Goal: Obtain resource: Download file/media

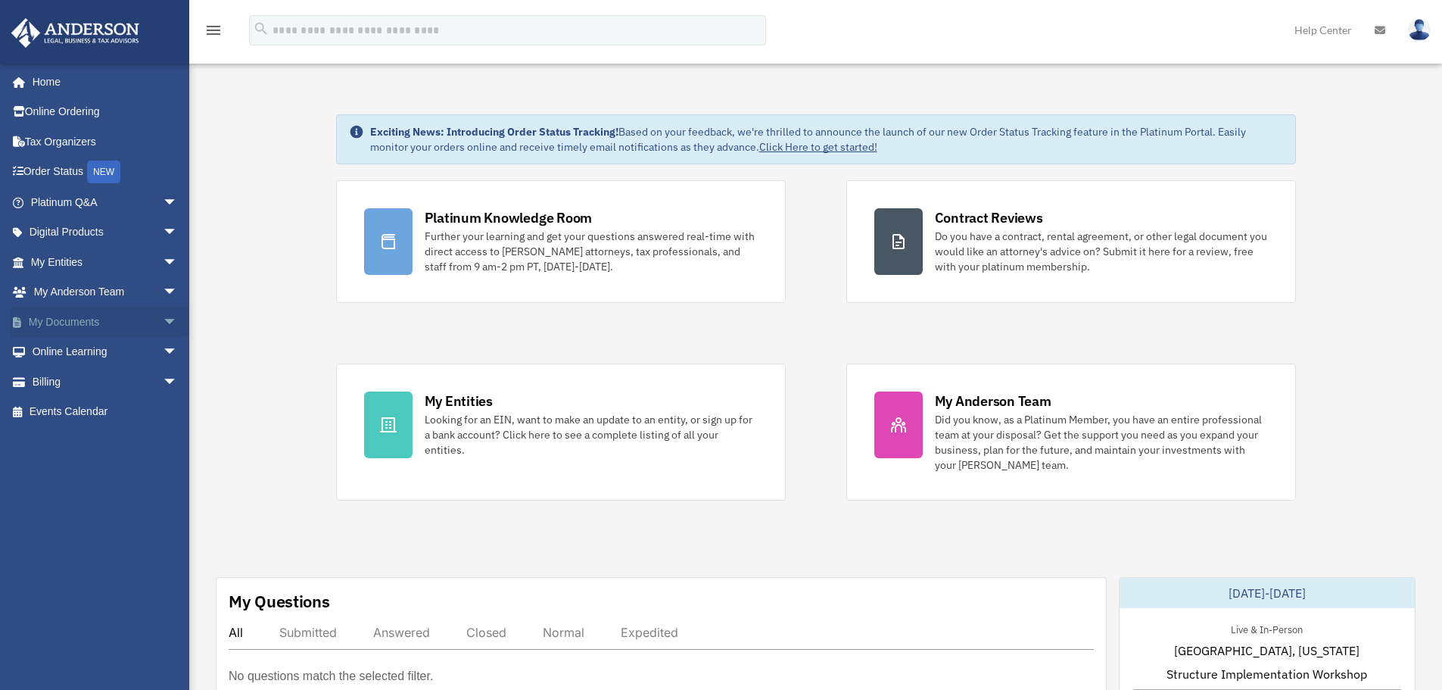
click at [79, 322] on link "My Documents arrow_drop_down" at bounding box center [106, 322] width 190 height 30
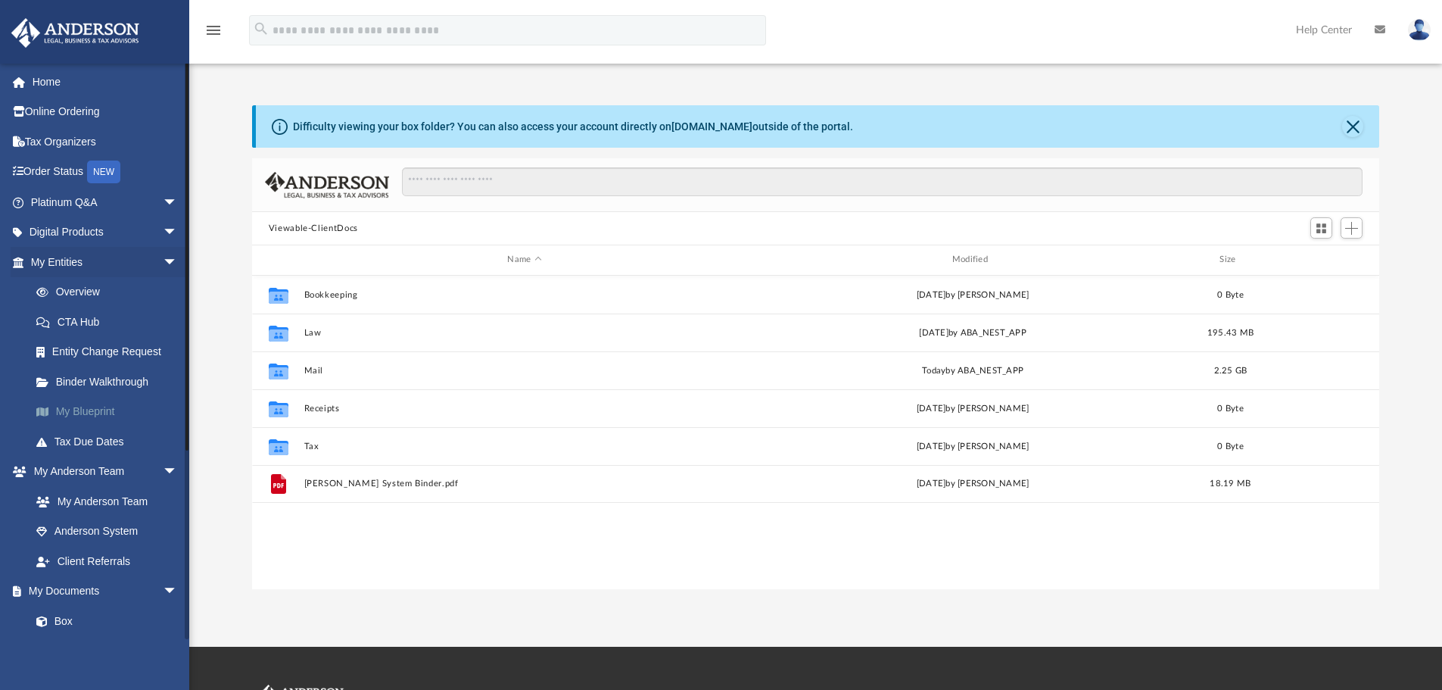
scroll to position [333, 1116]
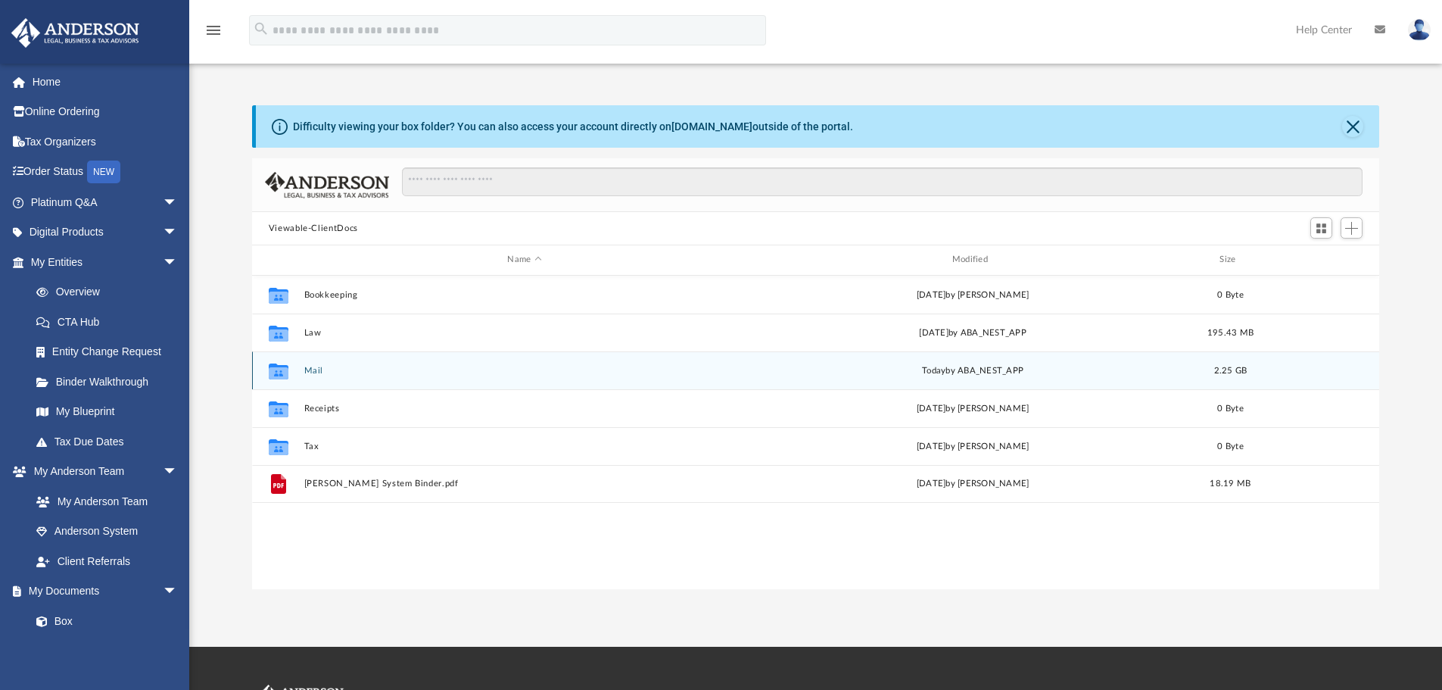
click at [321, 366] on button "Mail" at bounding box center [524, 371] width 441 height 10
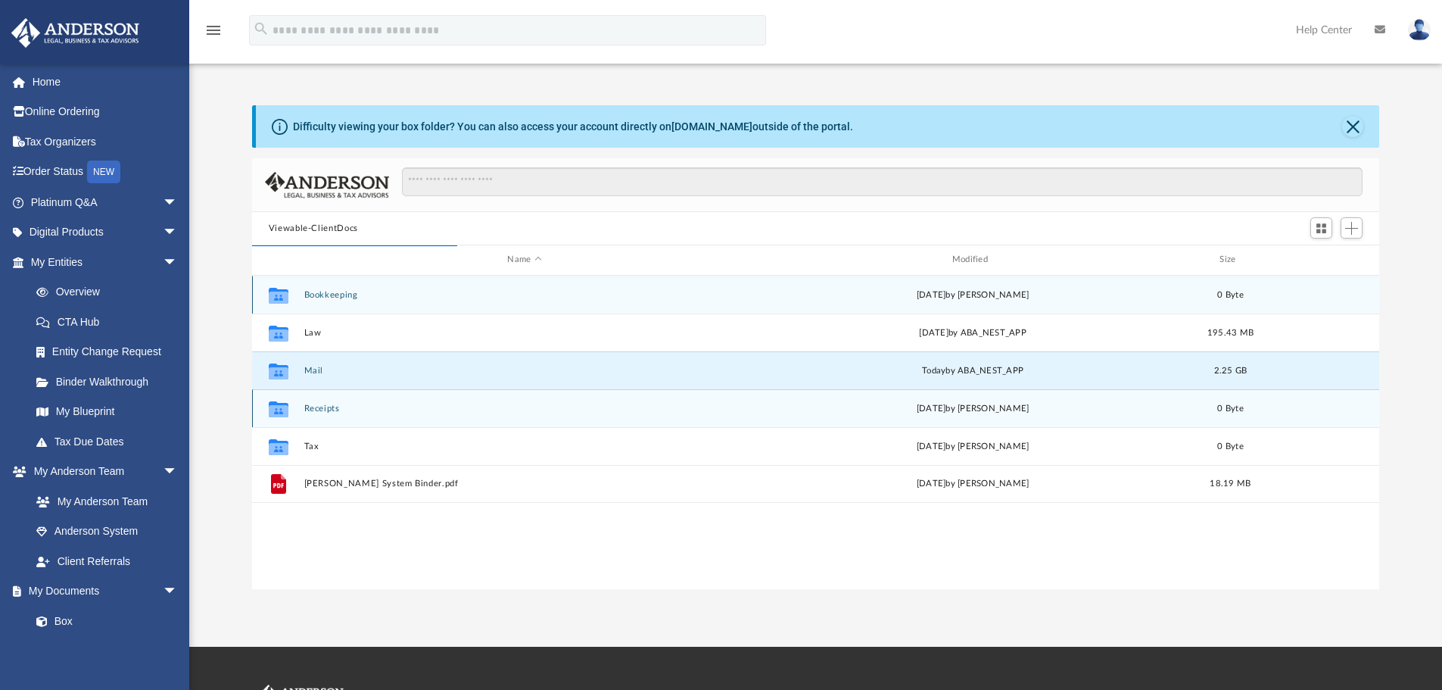
scroll to position [286, 1116]
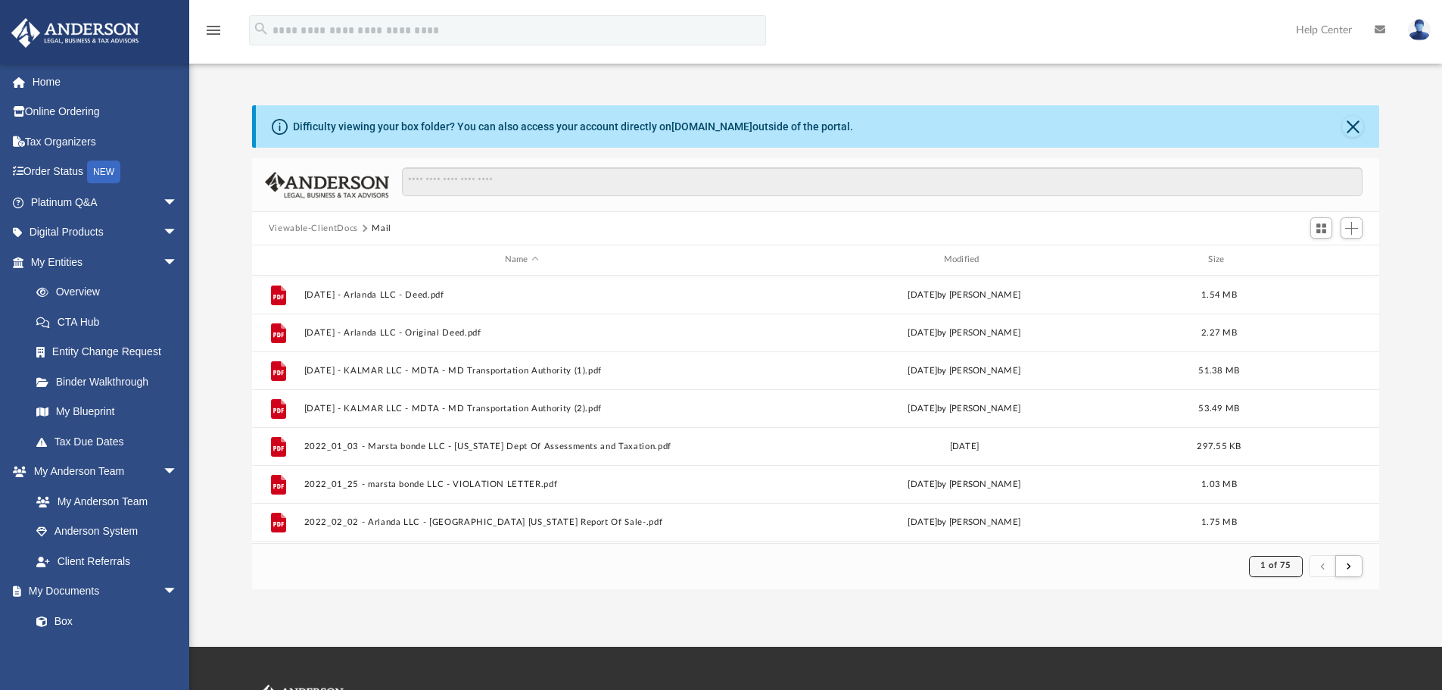
click at [1281, 570] on button "1 of 75" at bounding box center [1276, 566] width 54 height 21
click at [1283, 525] on li "75" at bounding box center [1288, 528] width 11 height 16
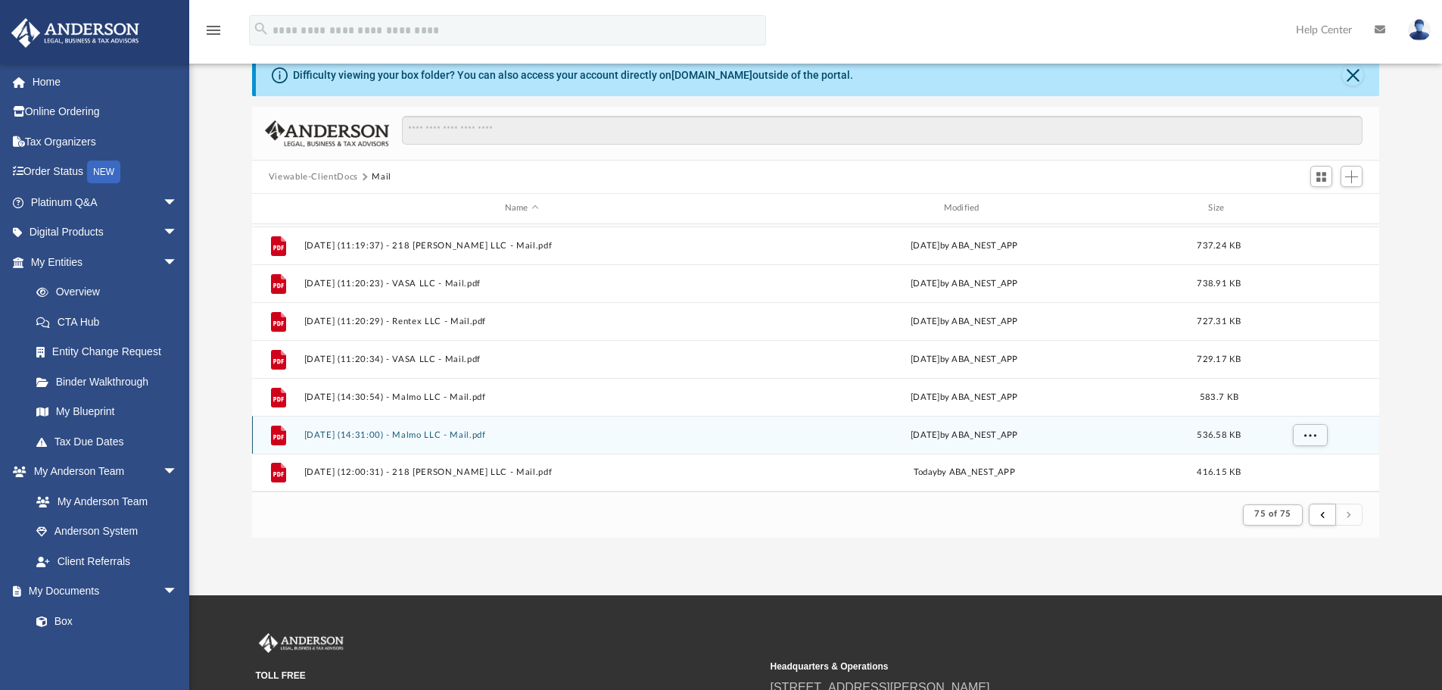
scroll to position [76, 0]
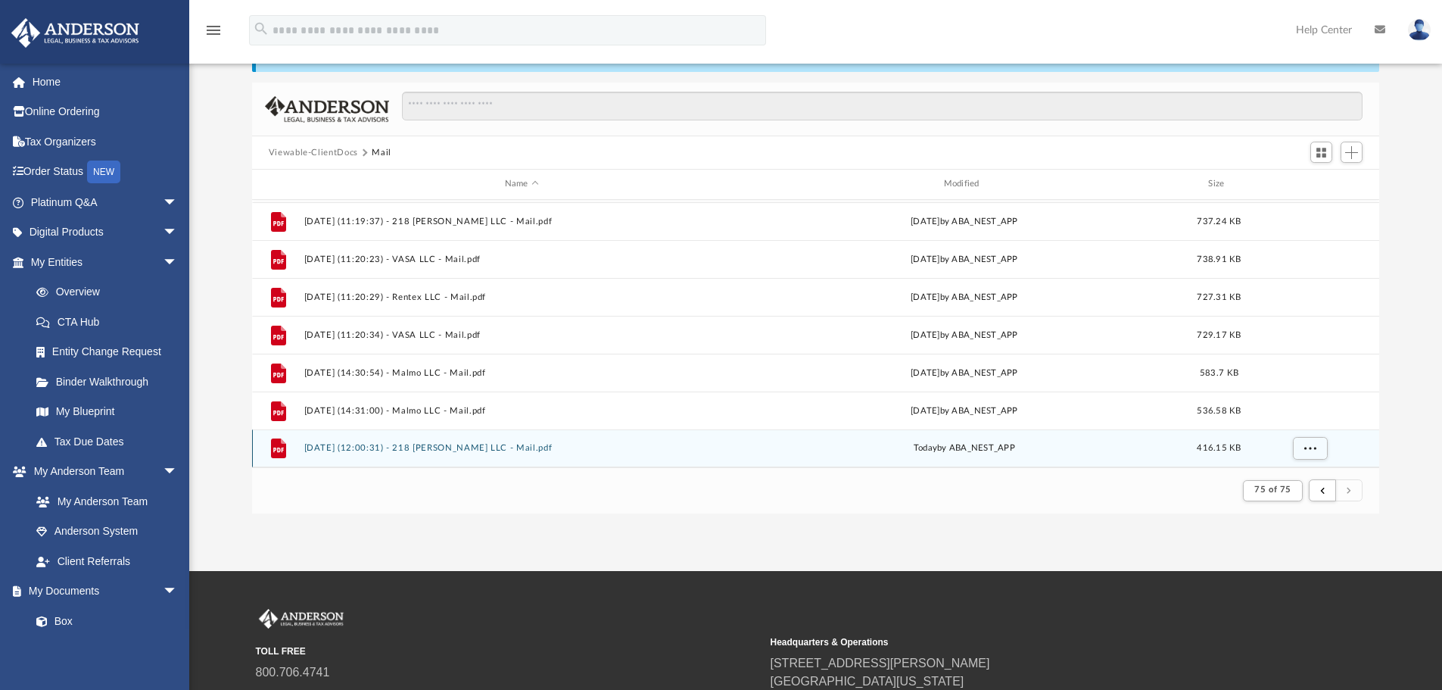
click at [447, 447] on button "[DATE] (12:00:31) - 218 [PERSON_NAME] LLC - Mail.pdf" at bounding box center [522, 448] width 436 height 10
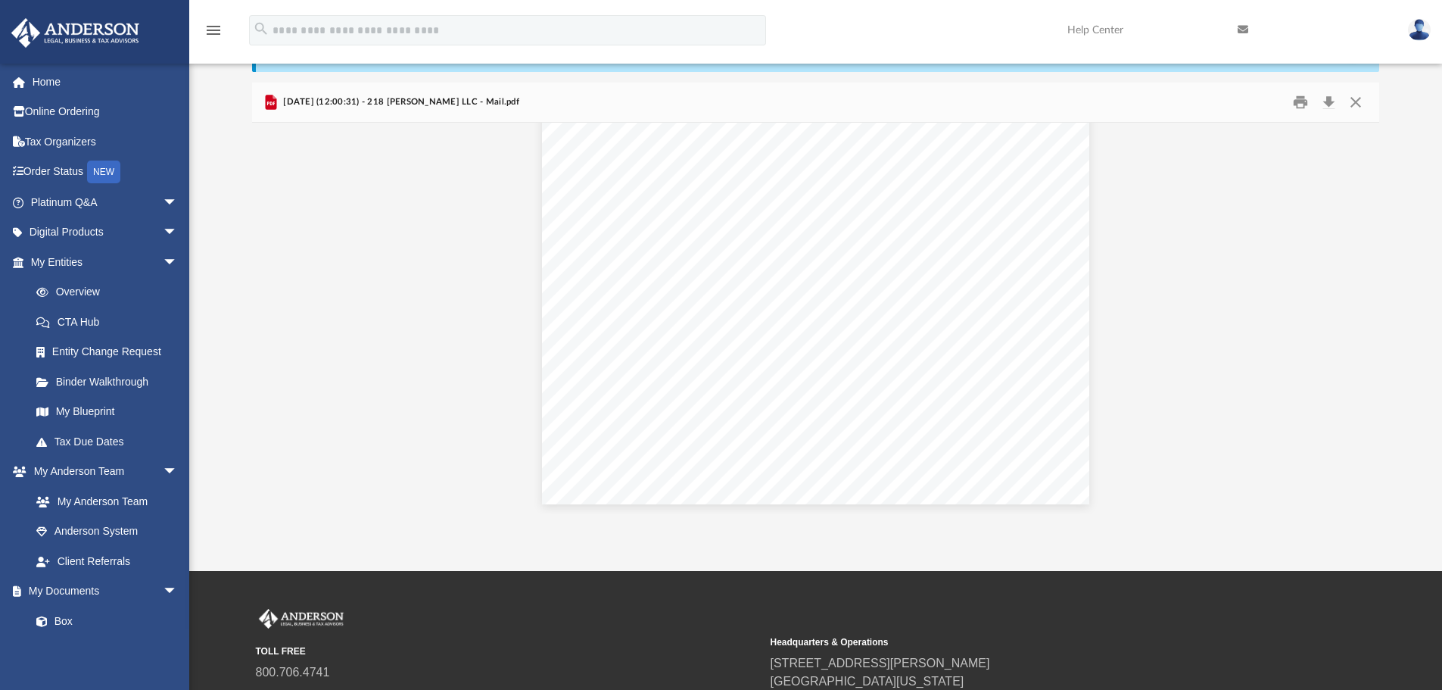
scroll to position [973, 0]
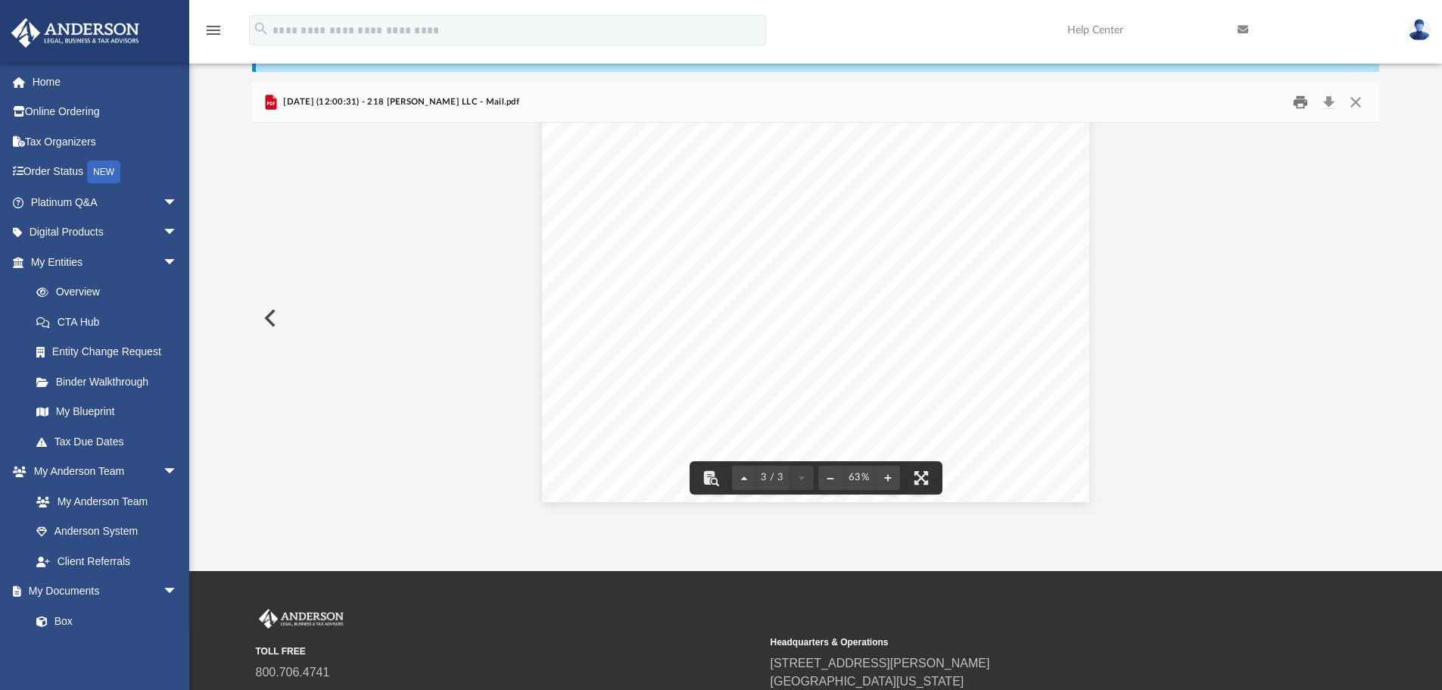
click at [1300, 101] on button "Print" at bounding box center [1300, 102] width 30 height 23
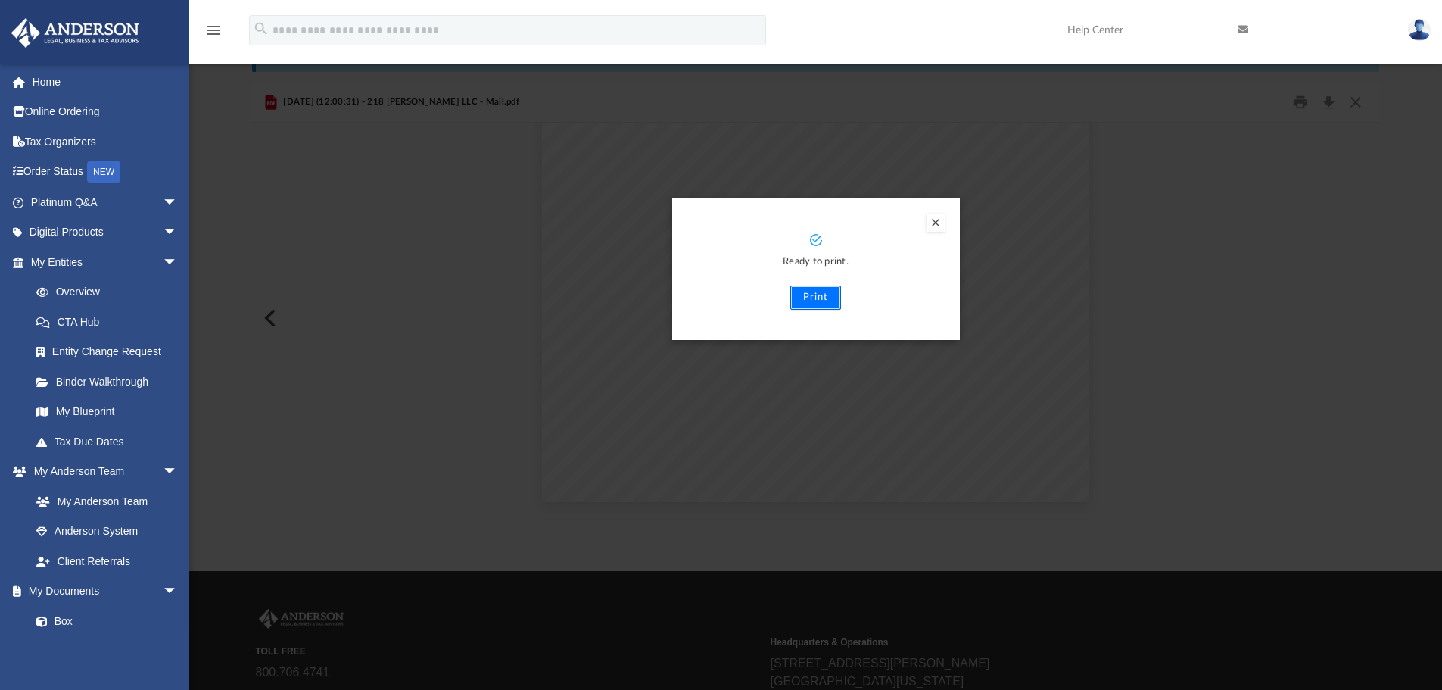
click at [820, 299] on button "Print" at bounding box center [815, 297] width 51 height 24
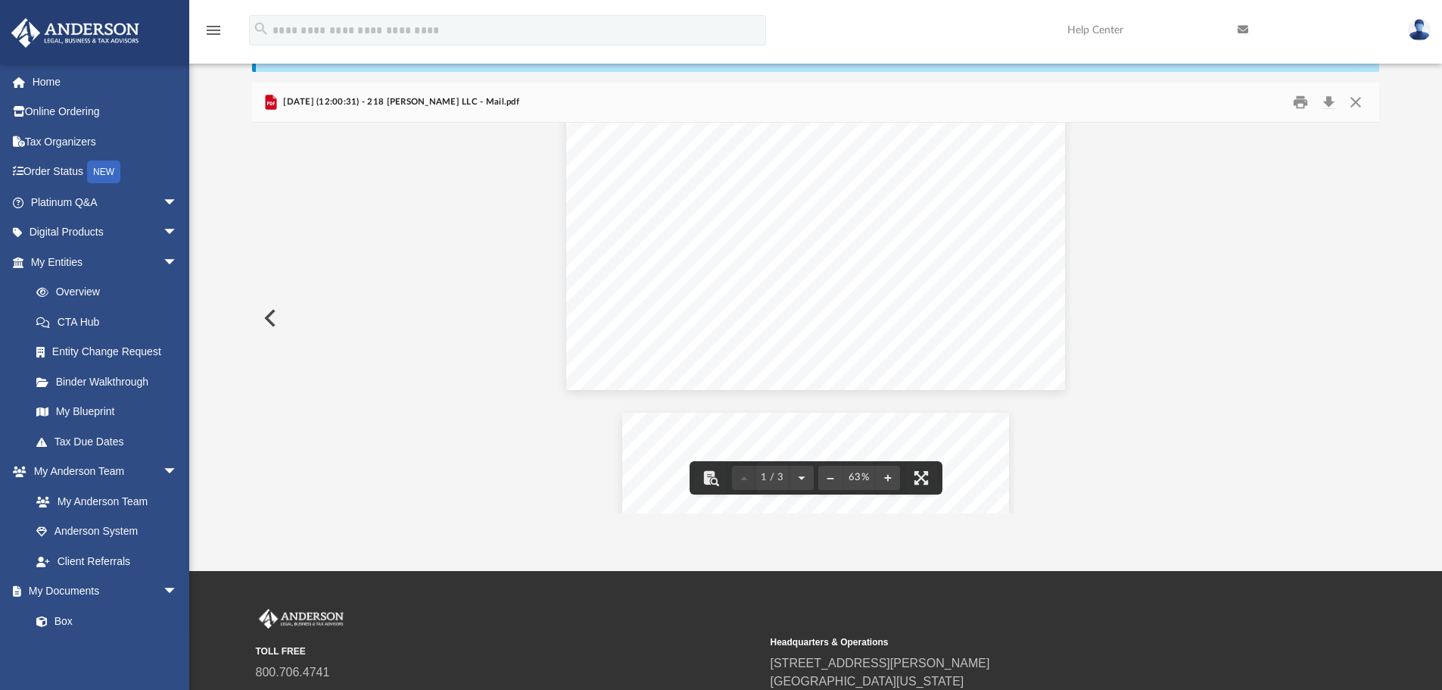
scroll to position [0, 0]
click at [1355, 107] on button "Close" at bounding box center [1355, 102] width 27 height 23
